Goal: Task Accomplishment & Management: Manage account settings

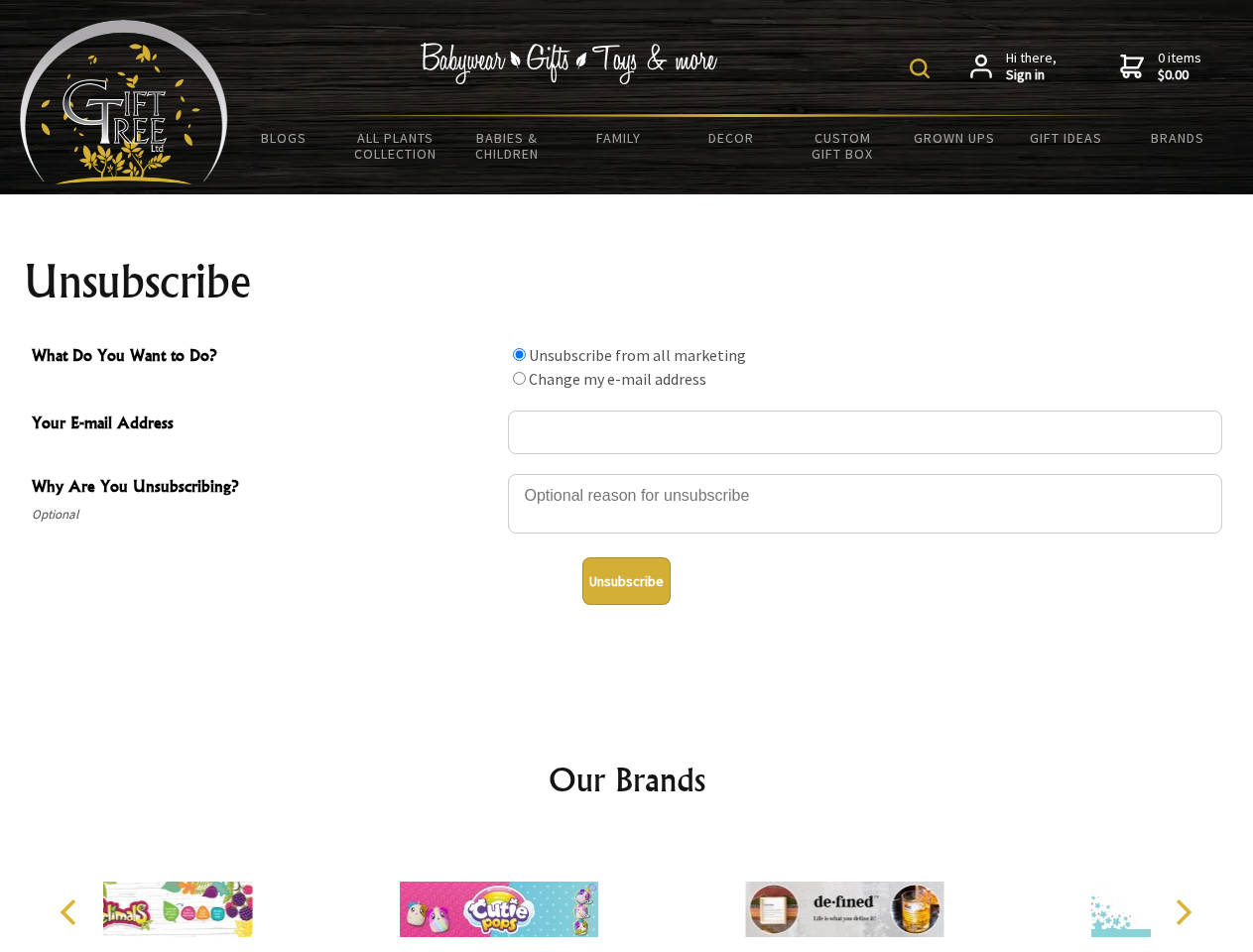
click at [922, 69] on img at bounding box center [919, 69] width 20 height 20
click at [626, 474] on div at bounding box center [864, 506] width 714 height 69
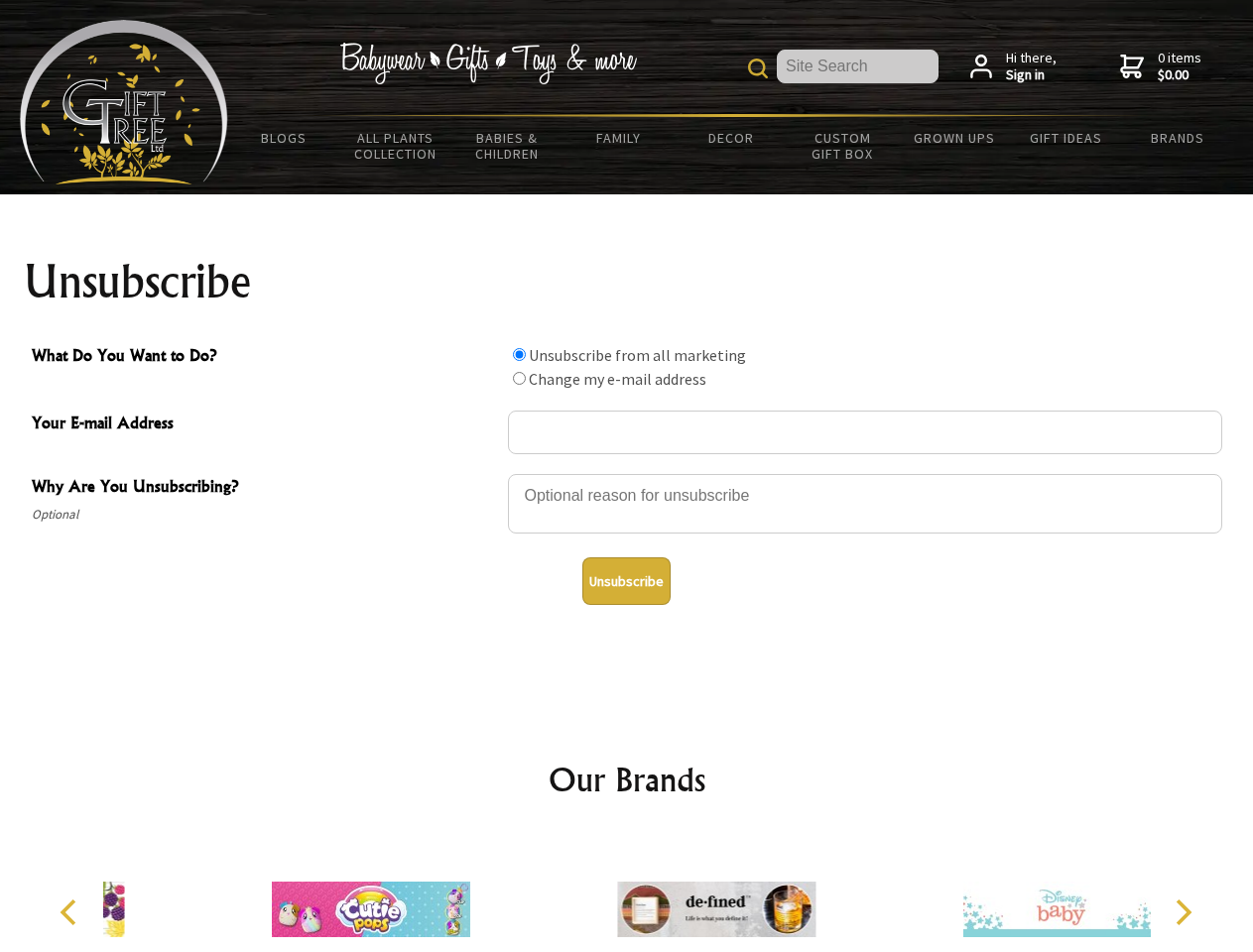
click at [519, 354] on input "What Do You Want to Do?" at bounding box center [519, 354] width 13 height 13
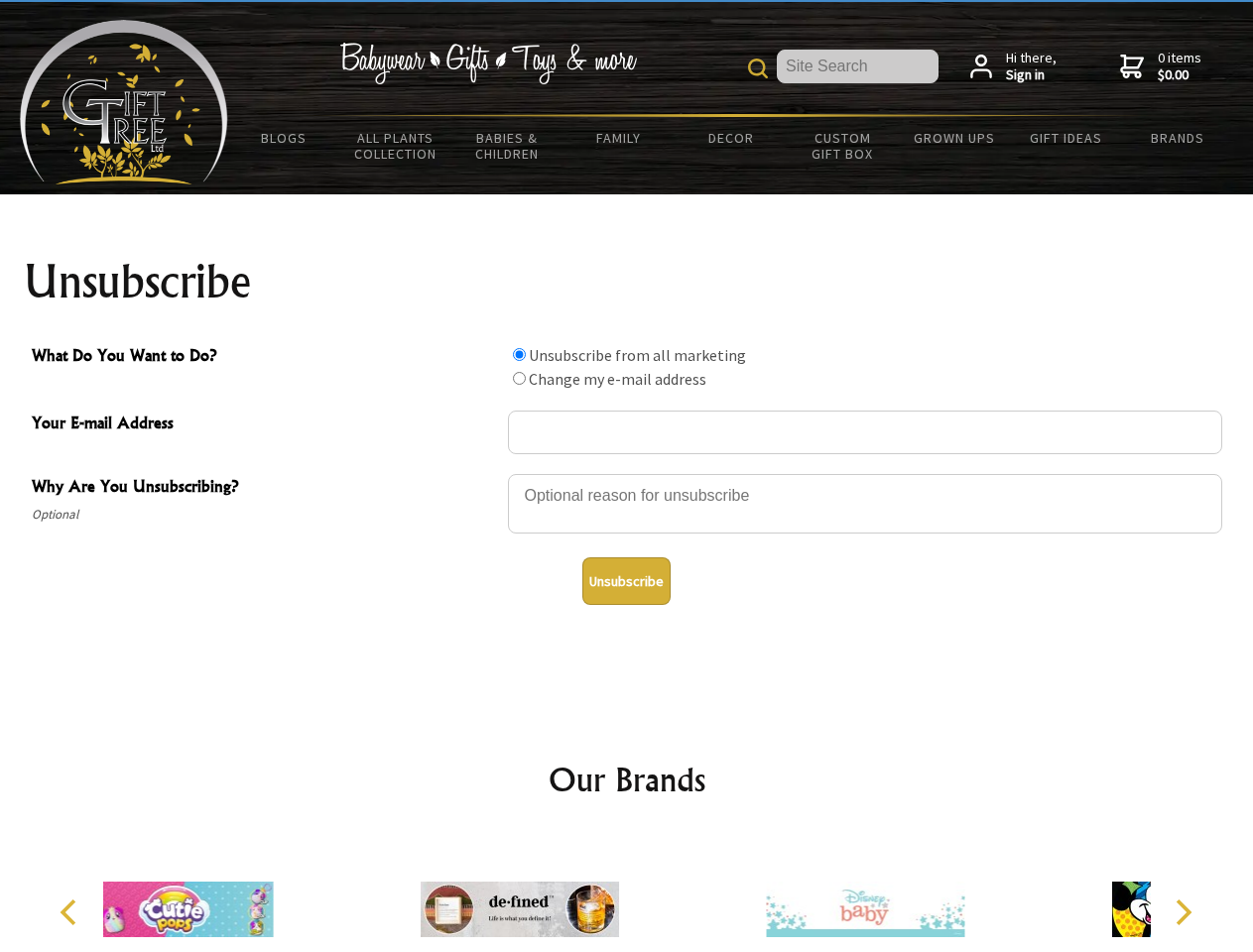
click at [519, 378] on input "What Do You Want to Do?" at bounding box center [519, 378] width 13 height 13
radio input "true"
click at [626, 581] on button "Unsubscribe" at bounding box center [626, 581] width 88 height 48
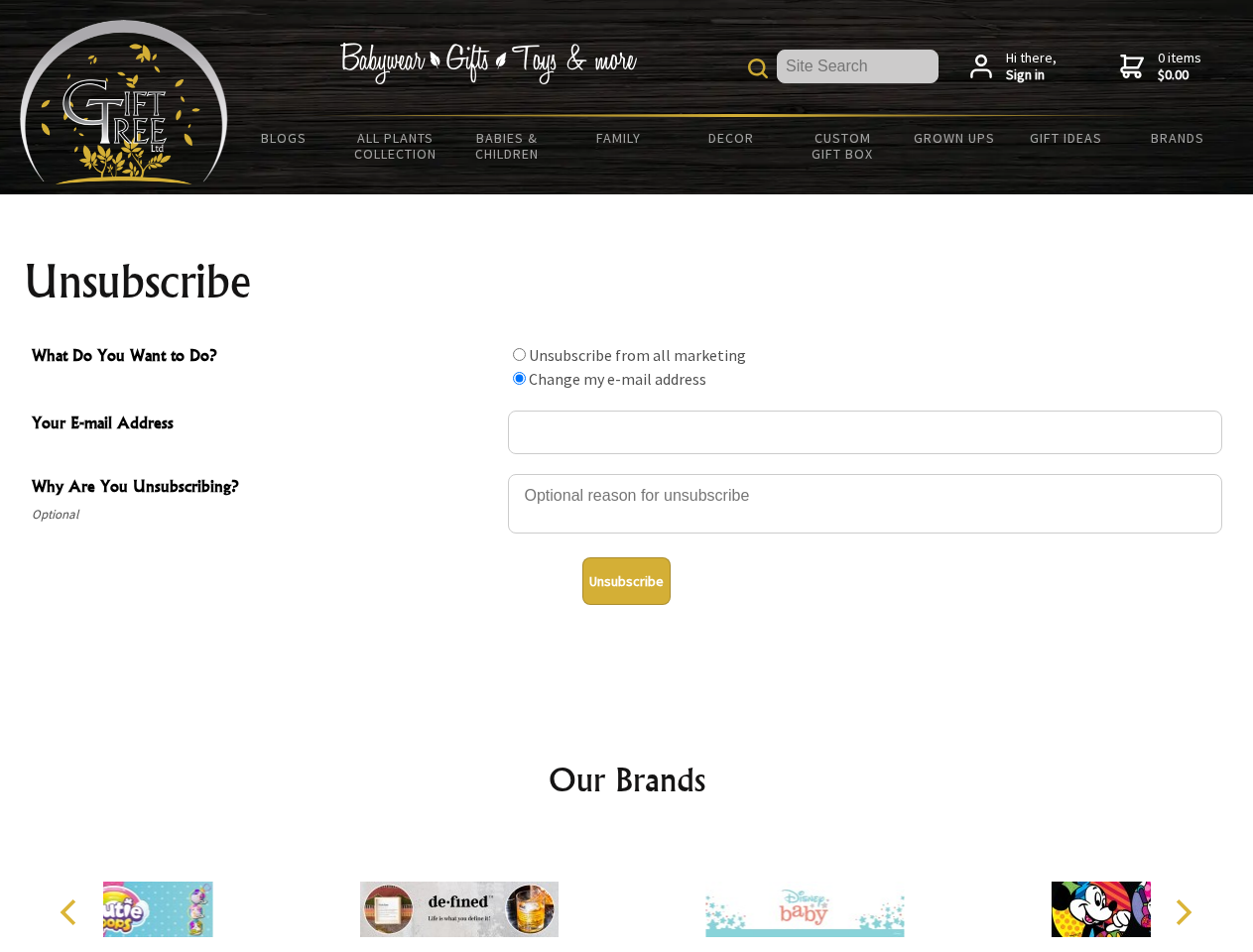
click at [626, 894] on div at bounding box center [459, 912] width 345 height 155
click at [71, 912] on icon "Previous" at bounding box center [71, 912] width 26 height 26
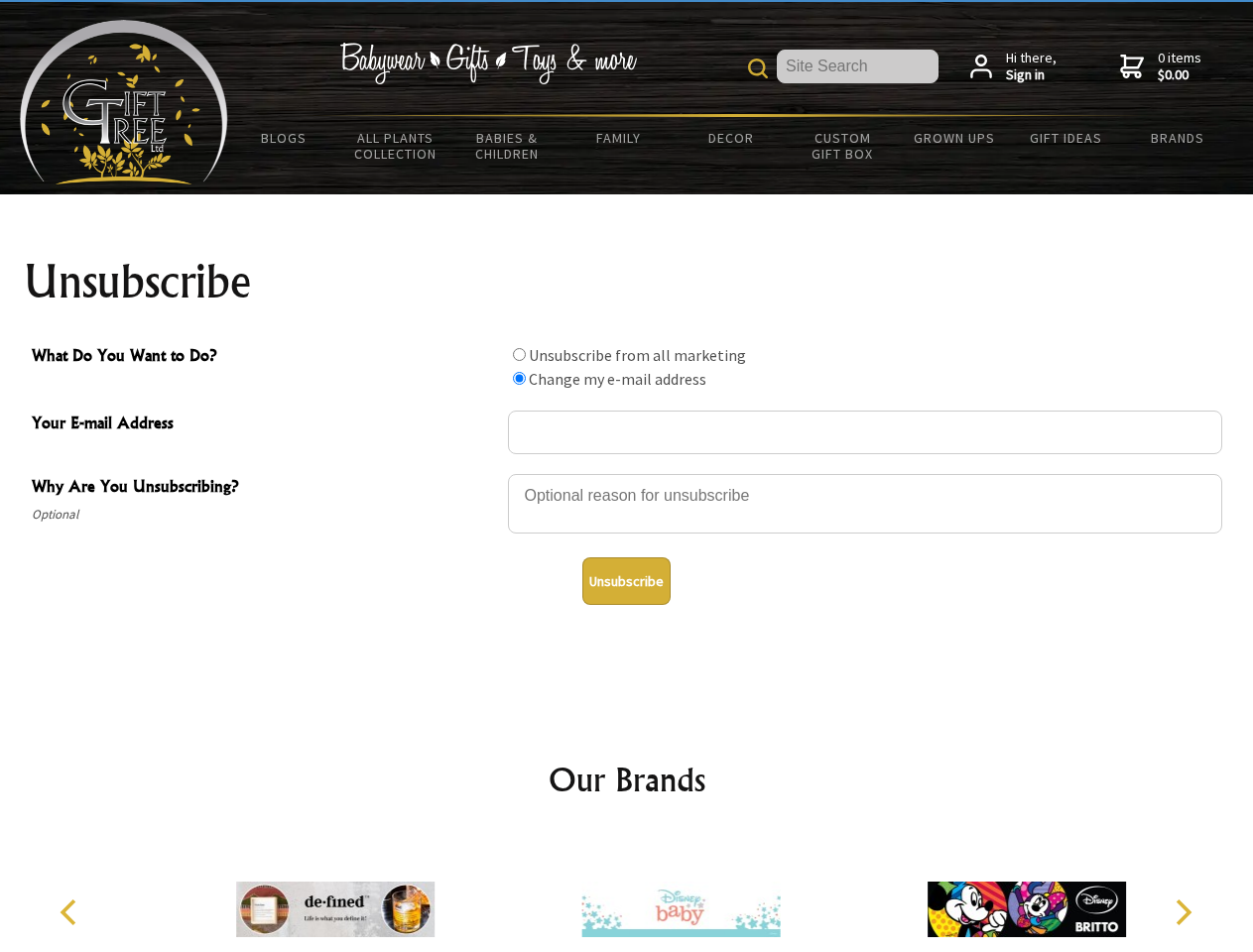
click at [1182, 912] on icon "Next" at bounding box center [1182, 912] width 26 height 26
